Goal: Browse casually

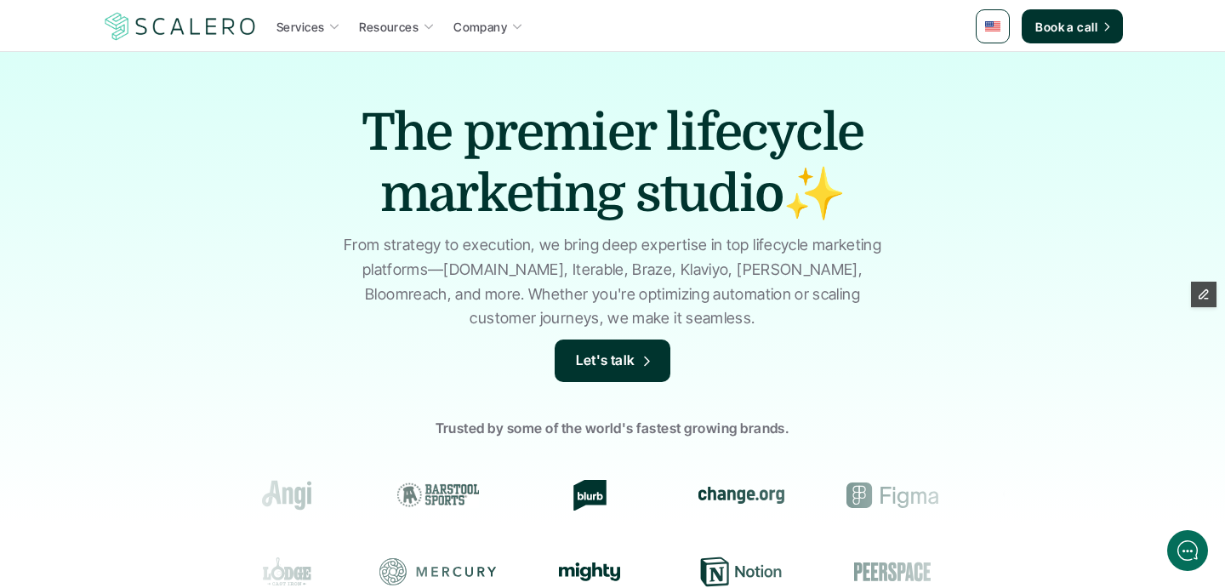
click at [423, 264] on p "From strategy to execution, we bring deep expertise in top lifecycle marketing …" at bounding box center [612, 282] width 553 height 98
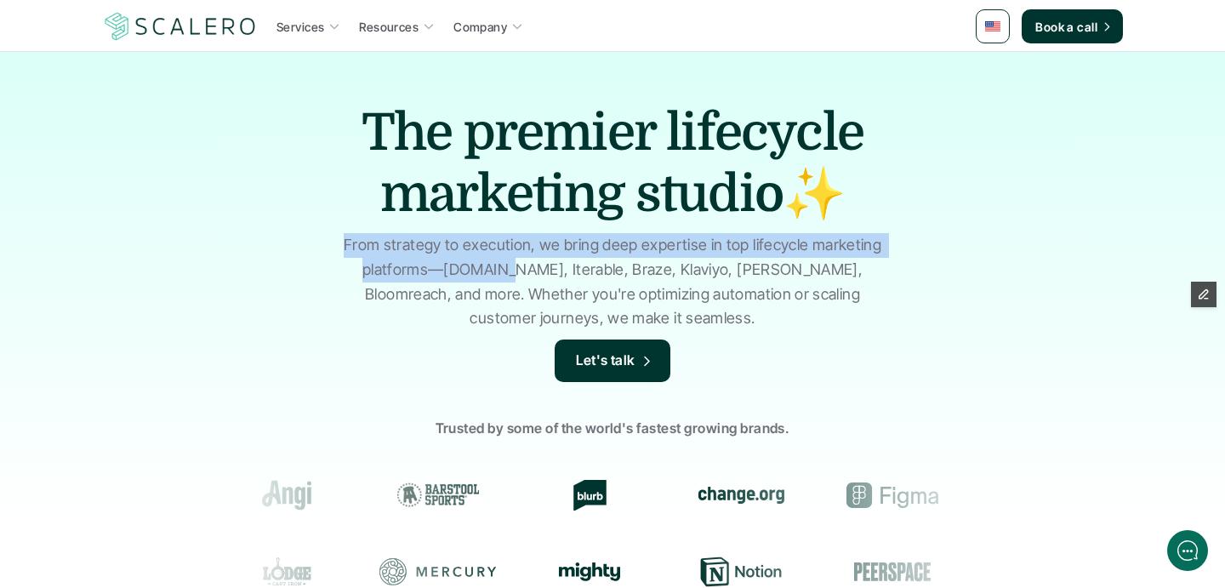
drag, startPoint x: 423, startPoint y: 264, endPoint x: 372, endPoint y: 249, distance: 53.1
click at [372, 249] on p "From strategy to execution, we bring deep expertise in top lifecycle marketing …" at bounding box center [612, 282] width 553 height 98
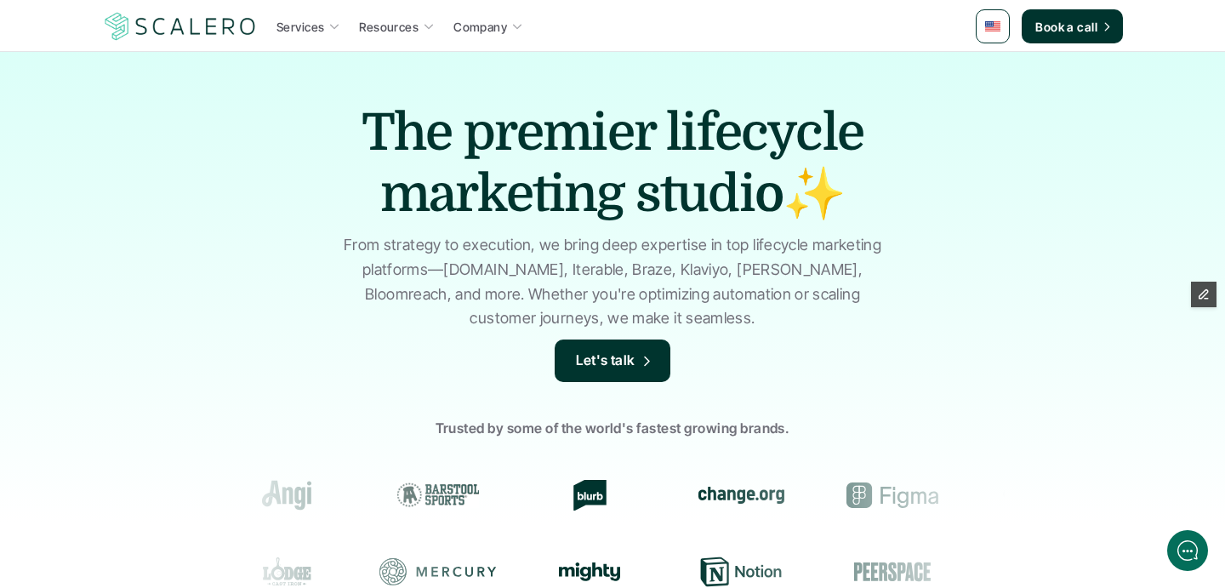
click at [423, 287] on p "From strategy to execution, we bring deep expertise in top lifecycle marketing …" at bounding box center [612, 282] width 553 height 98
click at [458, 272] on p "From strategy to execution, we bring deep expertise in top lifecycle marketing …" at bounding box center [612, 282] width 553 height 98
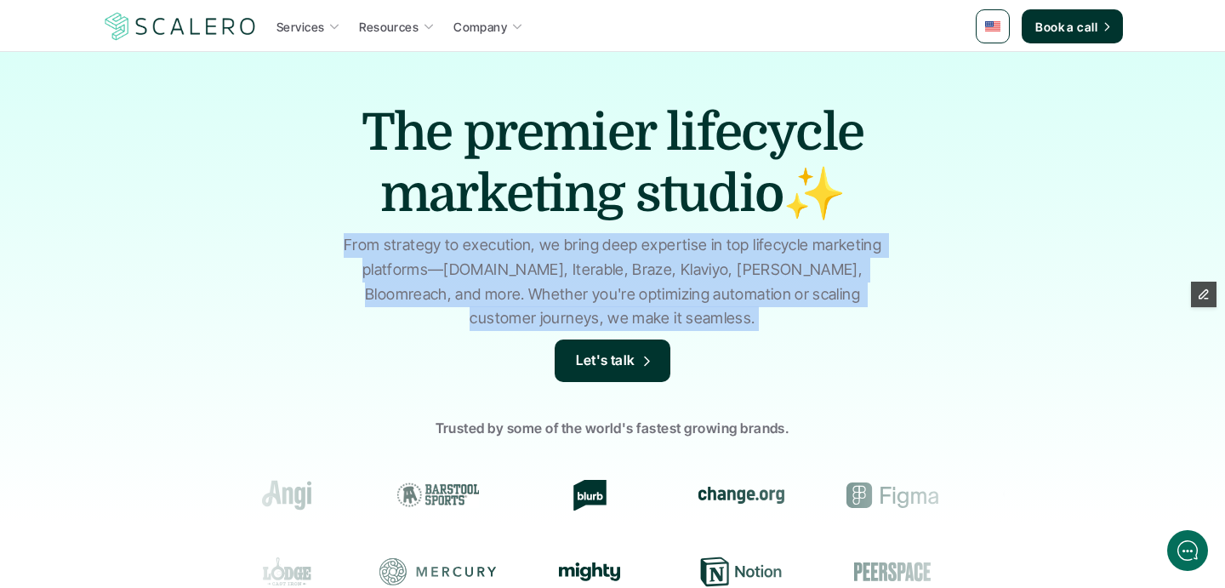
drag, startPoint x: 458, startPoint y: 272, endPoint x: 414, endPoint y: 256, distance: 46.3
click at [414, 256] on p "From strategy to execution, we bring deep expertise in top lifecycle marketing …" at bounding box center [612, 282] width 553 height 98
click at [405, 259] on p "From strategy to execution, we bring deep expertise in top lifecycle marketing …" at bounding box center [612, 282] width 553 height 98
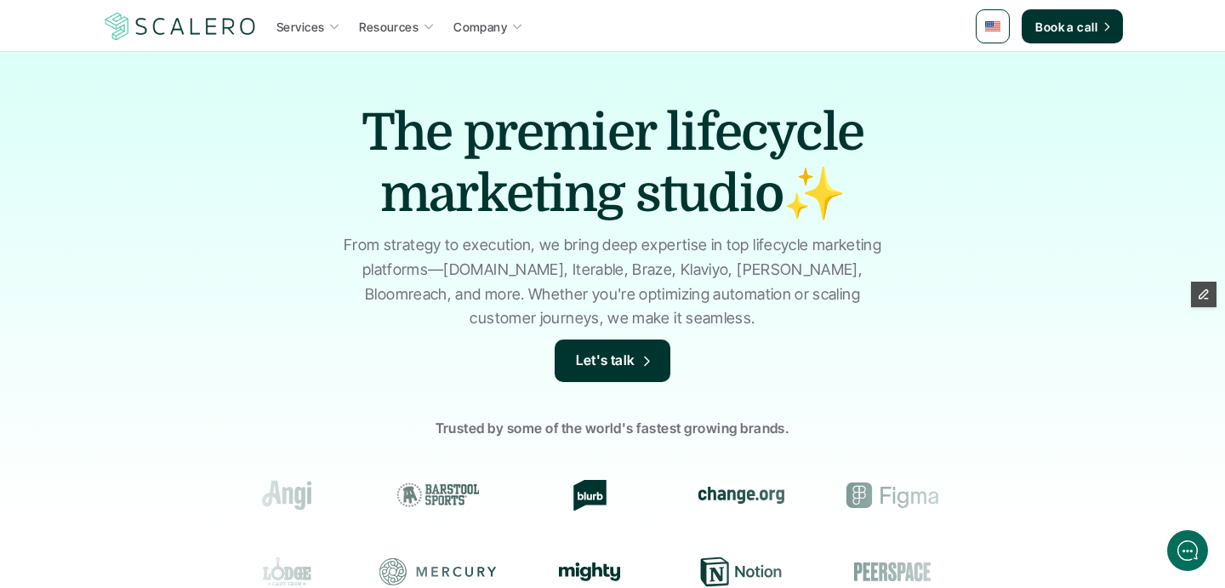
click at [359, 245] on p "From strategy to execution, we bring deep expertise in top lifecycle marketing …" at bounding box center [612, 282] width 553 height 98
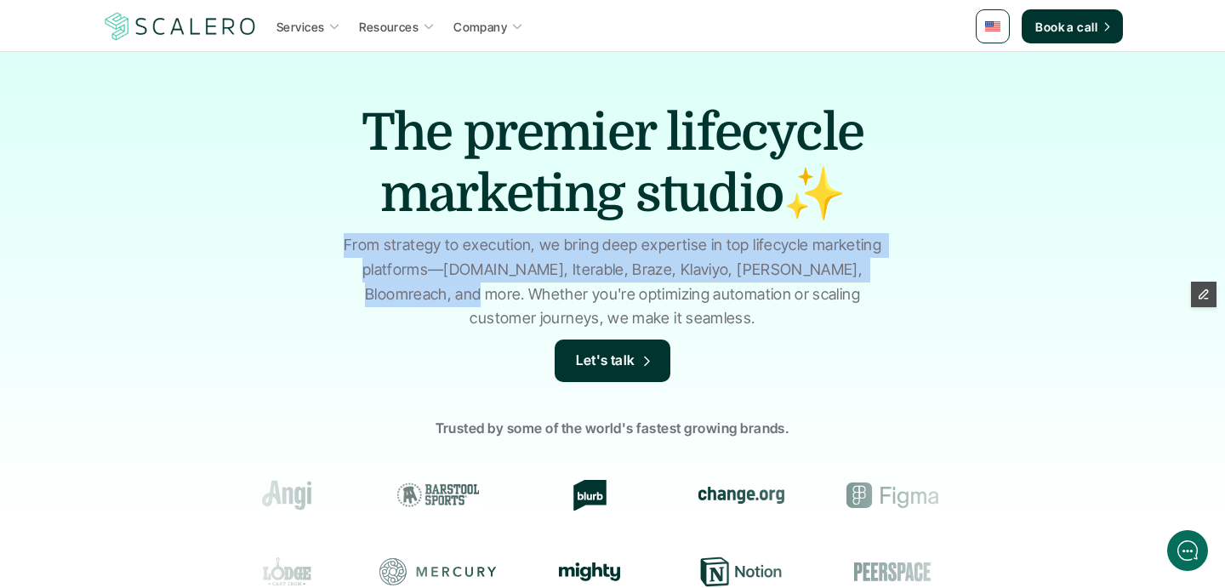
drag, startPoint x: 359, startPoint y: 245, endPoint x: 360, endPoint y: 287, distance: 41.7
click at [360, 287] on p "From strategy to execution, we bring deep expertise in top lifecycle marketing …" at bounding box center [612, 282] width 553 height 98
copy p "From strategy to execution, we bring deep expertise in top lifecycle marketing …"
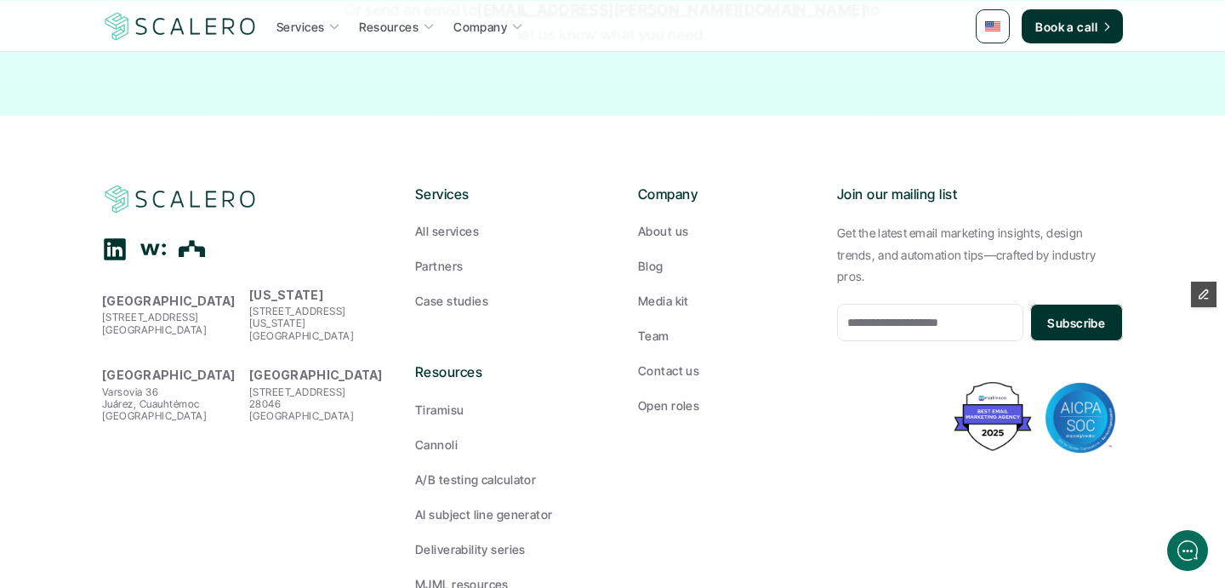
scroll to position [2948, 0]
